Goal: Obtain resource: Obtain resource

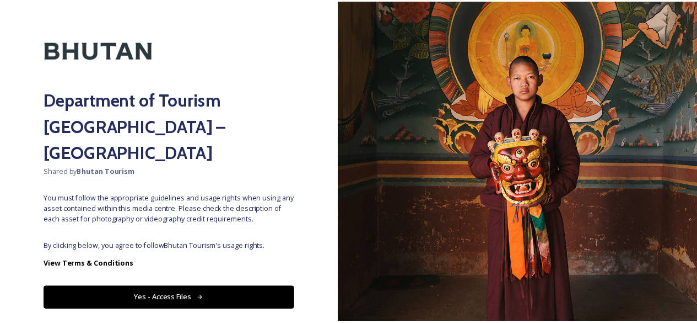
scroll to position [39, 0]
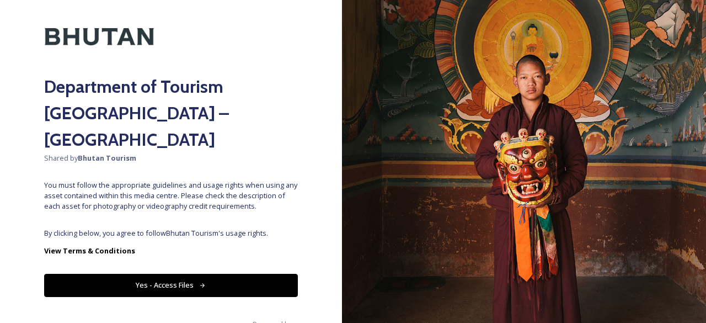
click at [213, 273] on button "Yes - Access Files" at bounding box center [171, 284] width 254 height 23
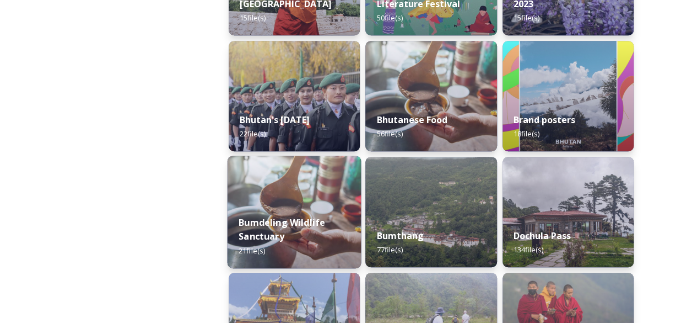
scroll to position [289, 0]
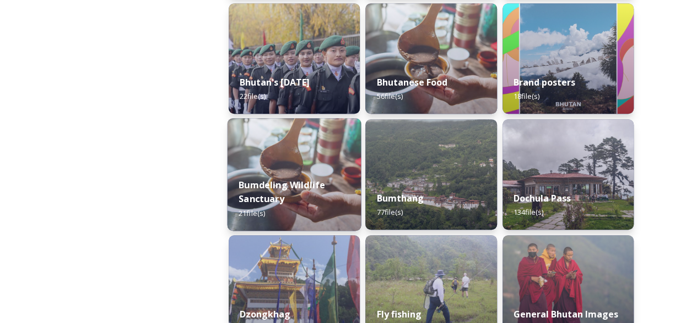
click at [313, 199] on div "Bumdeling Wildlife Sanctuary 21 file(s)" at bounding box center [295, 199] width 134 height 64
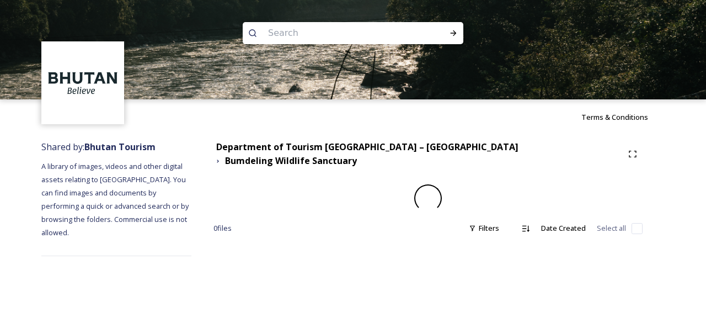
click at [398, 251] on div "Terms & Conditions Shared by: Bhutan Tourism A library of images, videos and ot…" at bounding box center [353, 161] width 706 height 323
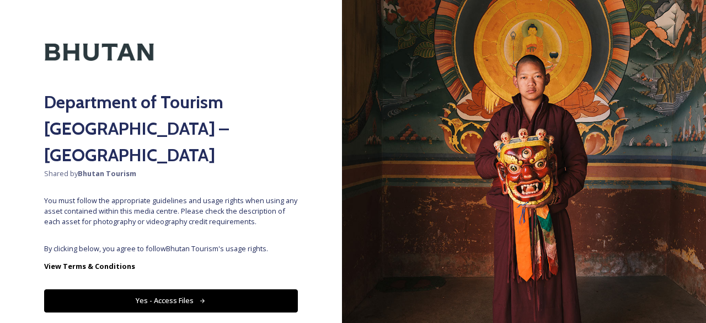
scroll to position [39, 0]
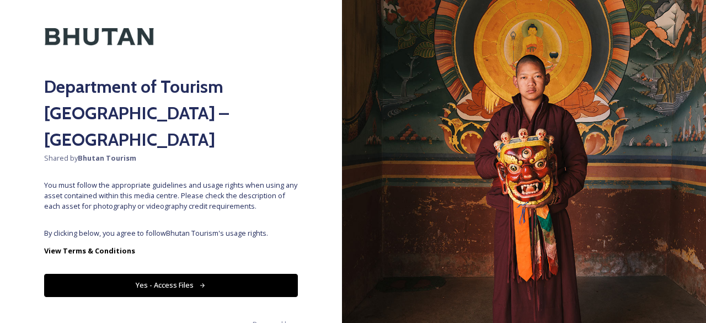
click at [197, 273] on button "Yes - Access Files" at bounding box center [171, 284] width 254 height 23
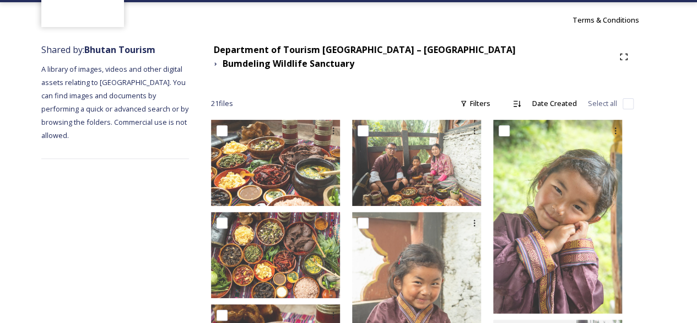
scroll to position [0, 0]
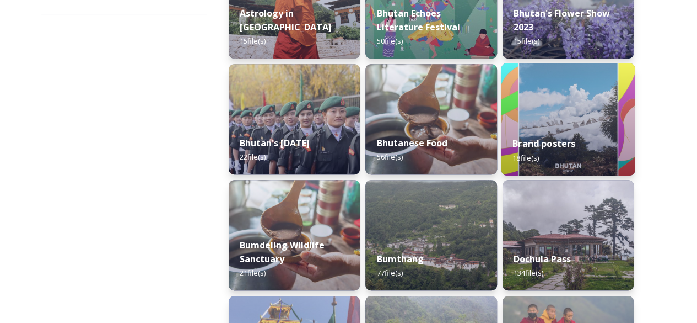
scroll to position [276, 0]
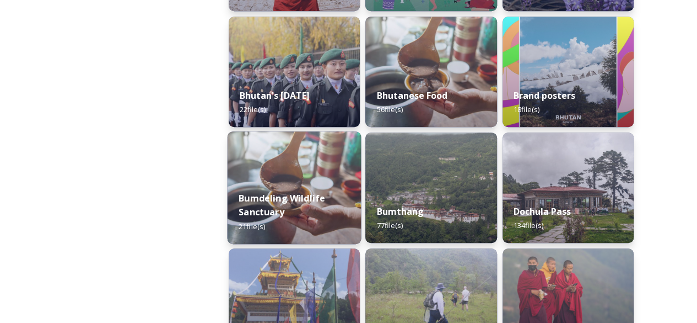
click at [303, 201] on strong "Bumdeling Wildlife Sanctuary" at bounding box center [282, 204] width 87 height 26
